Goal: Find specific page/section: Find specific page/section

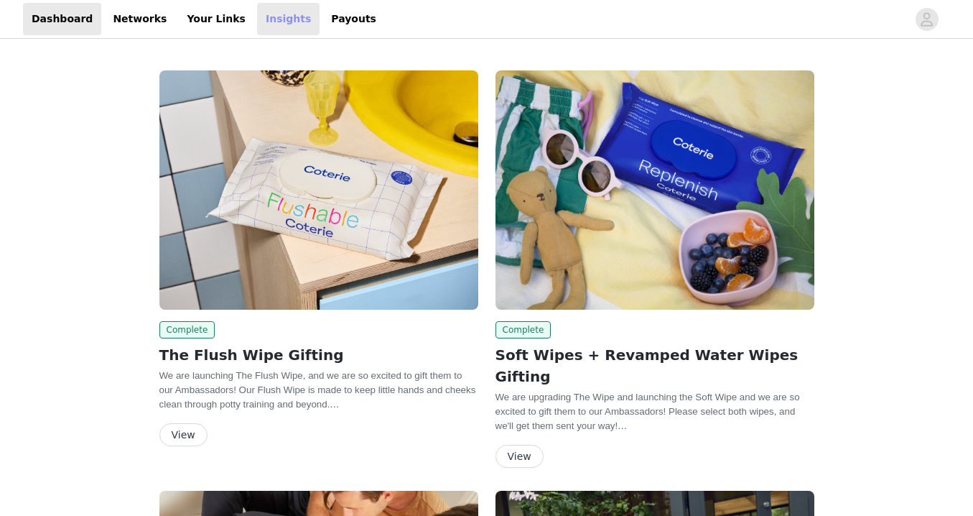
click at [264, 25] on link "Insights" at bounding box center [288, 19] width 62 height 32
click at [263, 9] on link "Insights" at bounding box center [288, 19] width 62 height 32
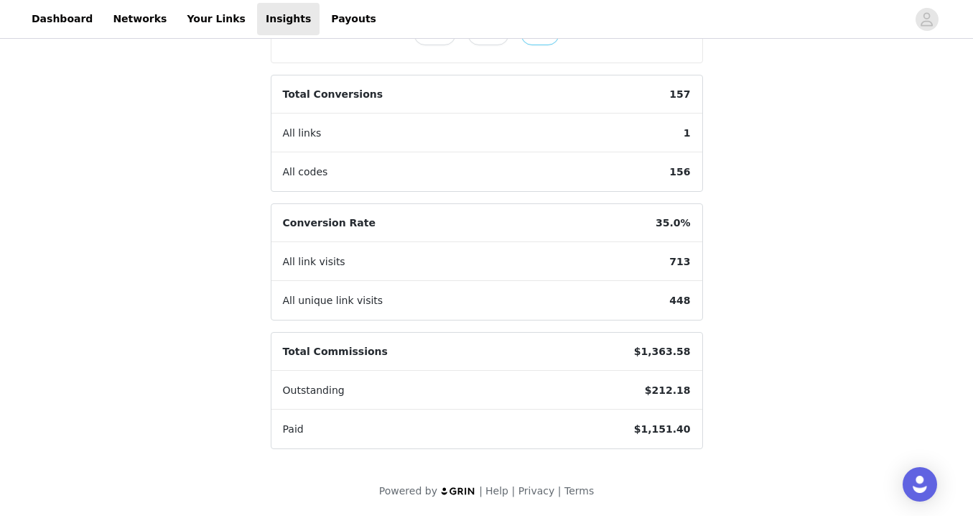
scroll to position [389, 0]
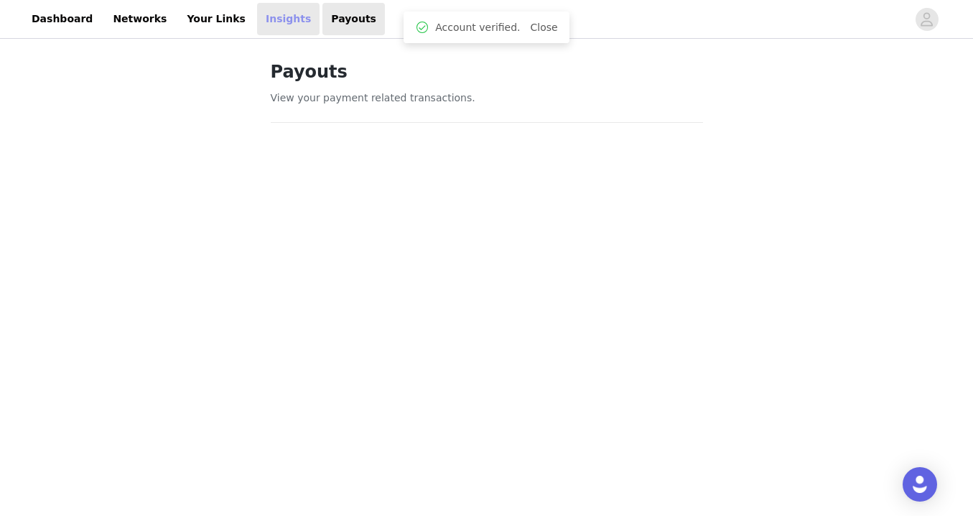
click at [257, 22] on link "Insights" at bounding box center [288, 19] width 62 height 32
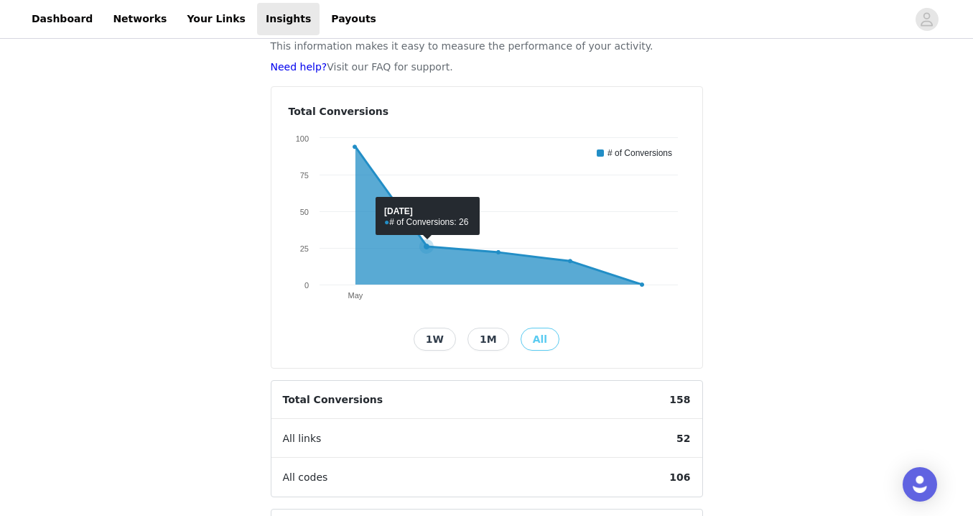
scroll to position [64, 0]
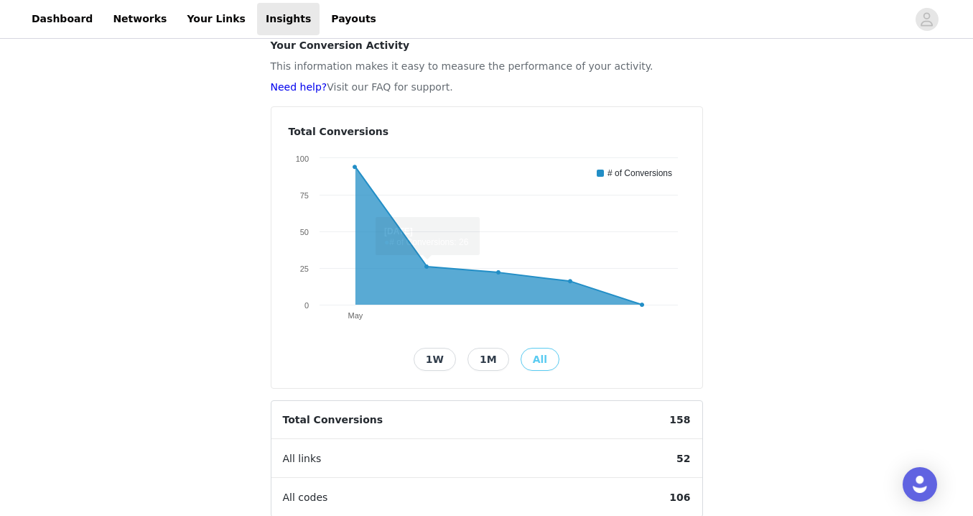
click at [330, 36] on header "Dashboard Networks Your Links Insights Payouts" at bounding box center [486, 19] width 973 height 39
click at [330, 29] on link "Payouts" at bounding box center [353, 19] width 62 height 32
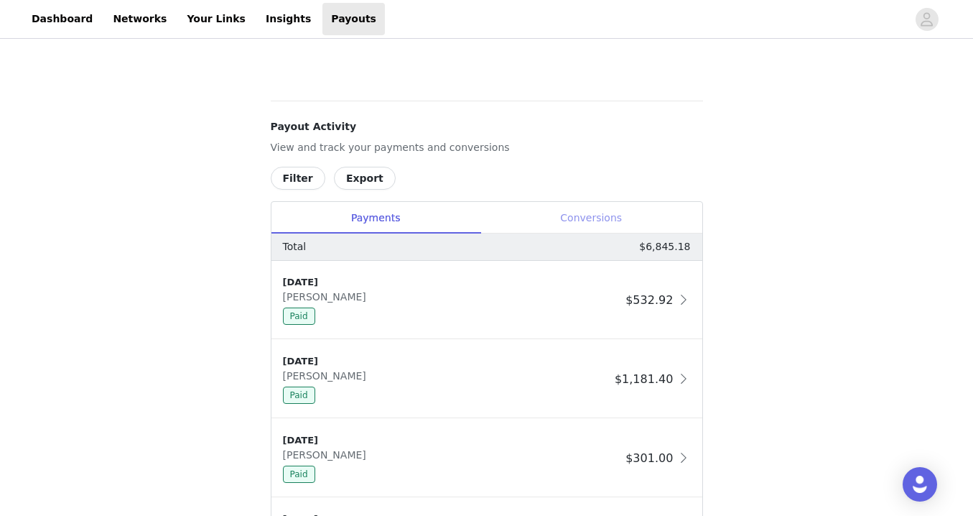
scroll to position [549, 0]
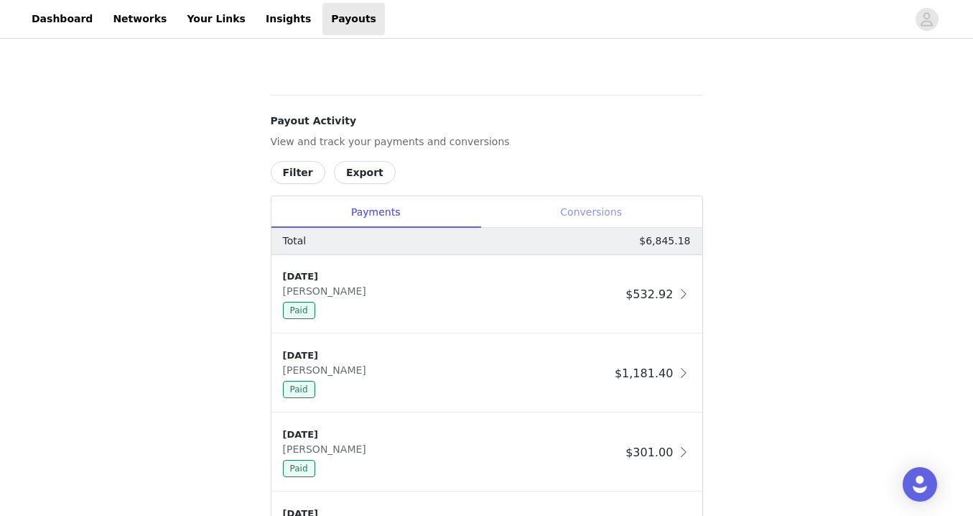
click at [588, 214] on div "Conversions" at bounding box center [592, 212] width 222 height 32
